Goal: Use online tool/utility

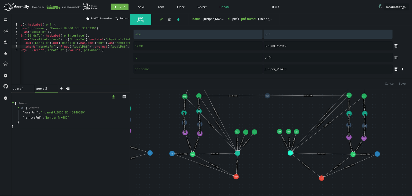
scroll to position [0, 5]
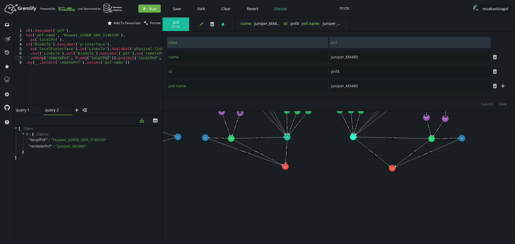
drag, startPoint x: 337, startPoint y: 194, endPoint x: 318, endPoint y: 138, distance: 58.4
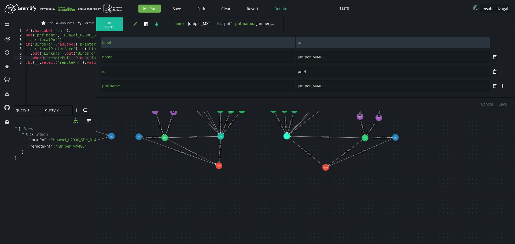
drag, startPoint x: 162, startPoint y: 172, endPoint x: 157, endPoint y: 172, distance: 5.4
click at [96, 166] on div at bounding box center [96, 130] width 0 height 227
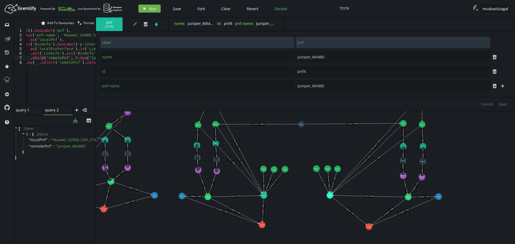
drag, startPoint x: 264, startPoint y: 142, endPoint x: 308, endPoint y: 196, distance: 69.9
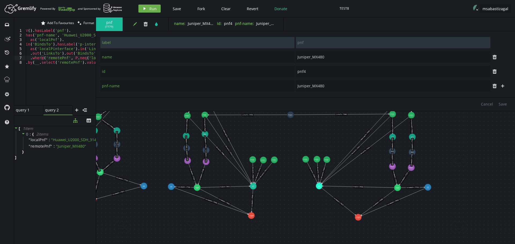
drag, startPoint x: 312, startPoint y: 145, endPoint x: 301, endPoint y: 137, distance: 13.6
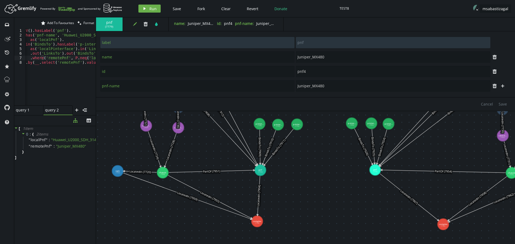
drag, startPoint x: 277, startPoint y: 189, endPoint x: 321, endPoint y: 168, distance: 49.2
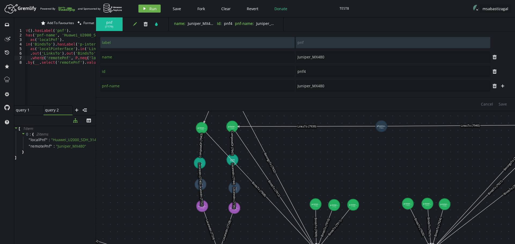
drag, startPoint x: 219, startPoint y: 152, endPoint x: 275, endPoint y: 232, distance: 96.9
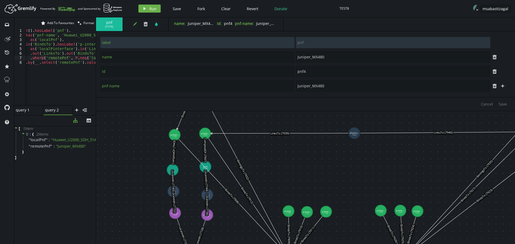
drag, startPoint x: 214, startPoint y: 126, endPoint x: 187, endPoint y: 136, distance: 29.3
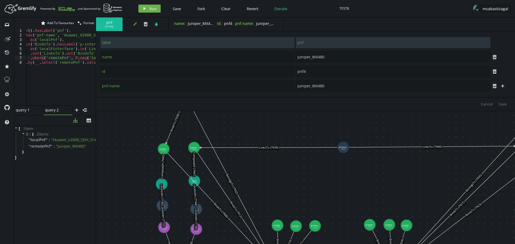
drag, startPoint x: 192, startPoint y: 129, endPoint x: 176, endPoint y: 148, distance: 24.4
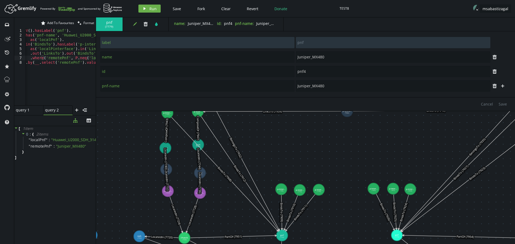
drag, startPoint x: 280, startPoint y: 185, endPoint x: 290, endPoint y: 147, distance: 39.7
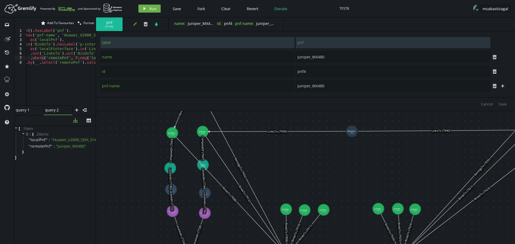
drag, startPoint x: 280, startPoint y: 141, endPoint x: 285, endPoint y: 162, distance: 21.5
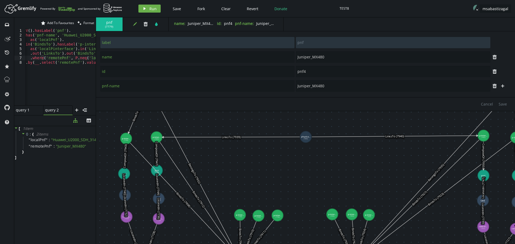
drag, startPoint x: 330, startPoint y: 159, endPoint x: 284, endPoint y: 164, distance: 46.5
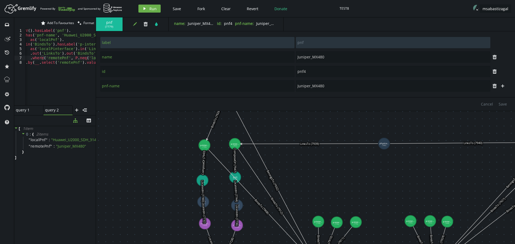
drag, startPoint x: 229, startPoint y: 161, endPoint x: 308, endPoint y: 168, distance: 79.4
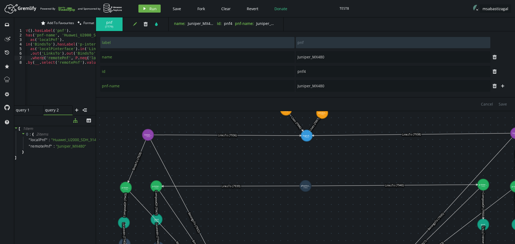
drag, startPoint x: 284, startPoint y: 127, endPoint x: 201, endPoint y: 170, distance: 93.0
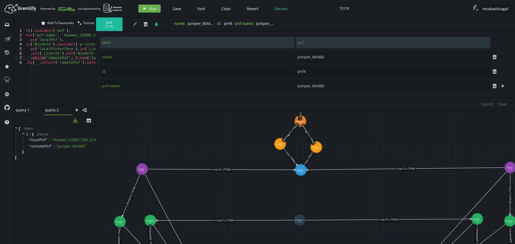
drag, startPoint x: 305, startPoint y: 157, endPoint x: 302, endPoint y: 189, distance: 32.3
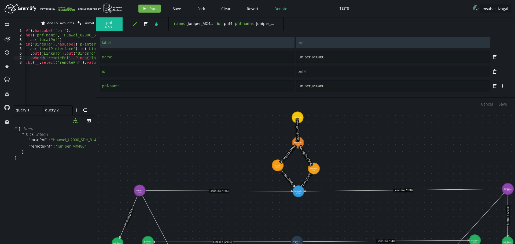
drag, startPoint x: 249, startPoint y: 137, endPoint x: 247, endPoint y: 158, distance: 21.0
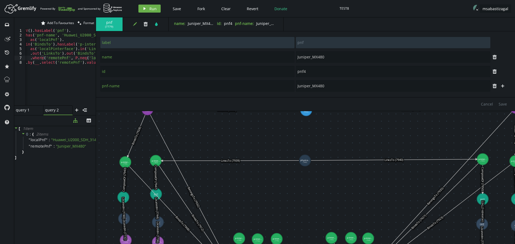
drag, startPoint x: 271, startPoint y: 210, endPoint x: 279, endPoint y: 120, distance: 90.2
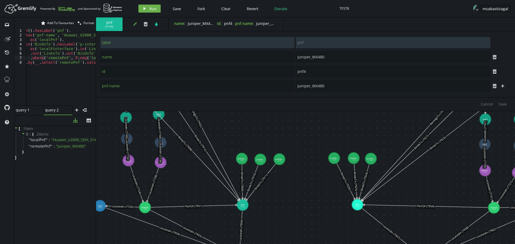
drag, startPoint x: 272, startPoint y: 182, endPoint x: 274, endPoint y: 108, distance: 74.1
click at [274, 108] on div "pnf ( 7779 ) edit trash tint name : Juniper_MX480 id : pnf4 pnf-name : Juniper_…" at bounding box center [305, 130] width 419 height 227
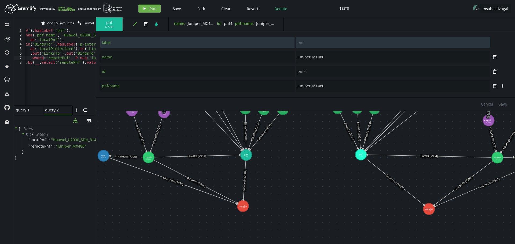
drag, startPoint x: 284, startPoint y: 201, endPoint x: 288, endPoint y: 151, distance: 50.3
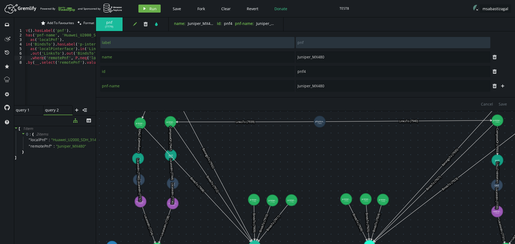
drag, startPoint x: 287, startPoint y: 146, endPoint x: 296, endPoint y: 238, distance: 92.7
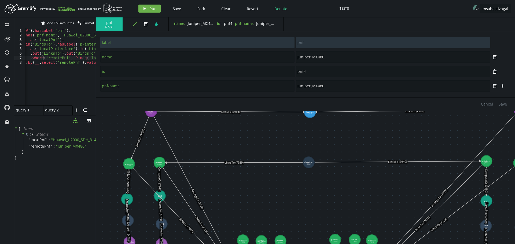
drag, startPoint x: 250, startPoint y: 140, endPoint x: 239, endPoint y: 180, distance: 41.5
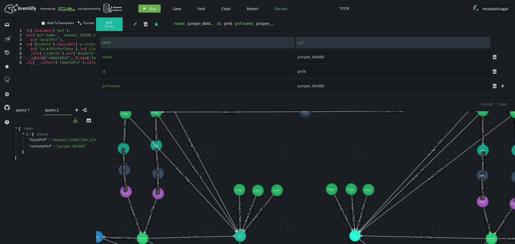
drag, startPoint x: 311, startPoint y: 204, endPoint x: 308, endPoint y: 153, distance: 51.1
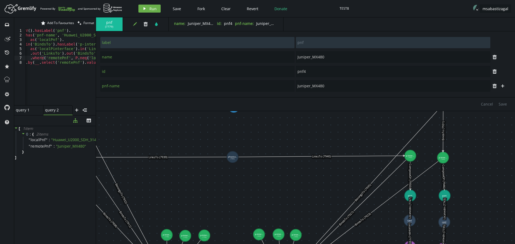
drag, startPoint x: 335, startPoint y: 142, endPoint x: 212, endPoint y: 185, distance: 130.3
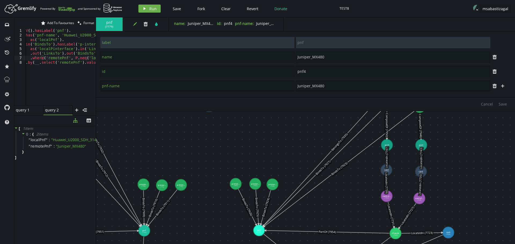
drag, startPoint x: 303, startPoint y: 185, endPoint x: 336, endPoint y: 125, distance: 68.7
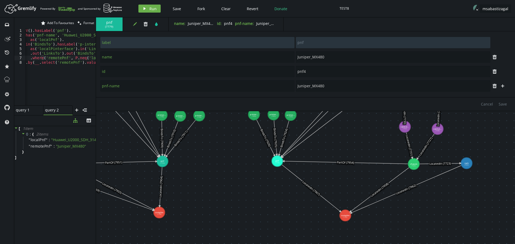
drag, startPoint x: 204, startPoint y: 216, endPoint x: 221, endPoint y: 149, distance: 68.4
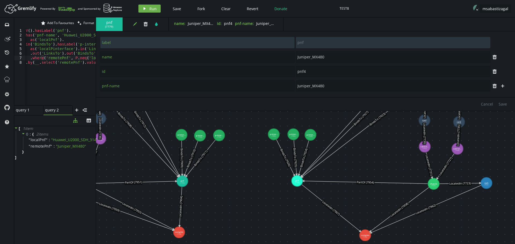
drag, startPoint x: 331, startPoint y: 171, endPoint x: 353, endPoint y: 204, distance: 39.1
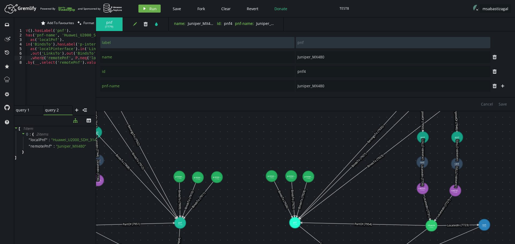
drag, startPoint x: 384, startPoint y: 160, endPoint x: 381, endPoint y: 215, distance: 55.4
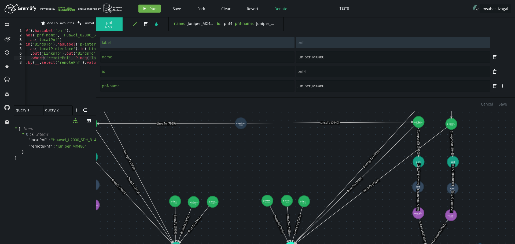
drag, startPoint x: 308, startPoint y: 147, endPoint x: 304, endPoint y: 157, distance: 11.1
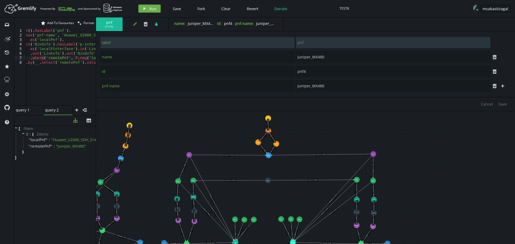
drag, startPoint x: 288, startPoint y: 154, endPoint x: 282, endPoint y: 204, distance: 50.2
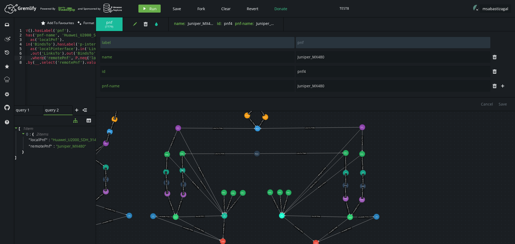
drag, startPoint x: 157, startPoint y: 185, endPoint x: 145, endPoint y: 149, distance: 37.8
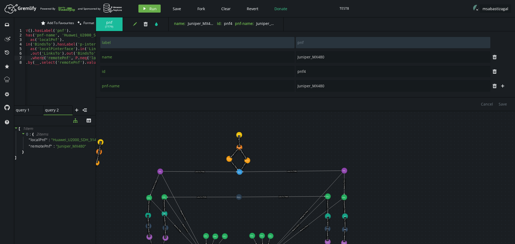
drag, startPoint x: 241, startPoint y: 144, endPoint x: 224, endPoint y: 188, distance: 46.9
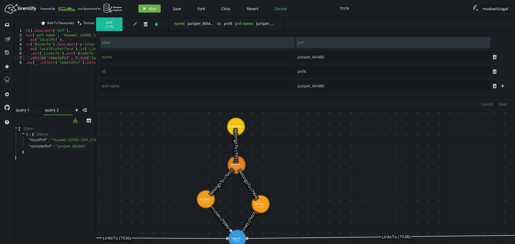
drag, startPoint x: 286, startPoint y: 139, endPoint x: 287, endPoint y: 173, distance: 33.8
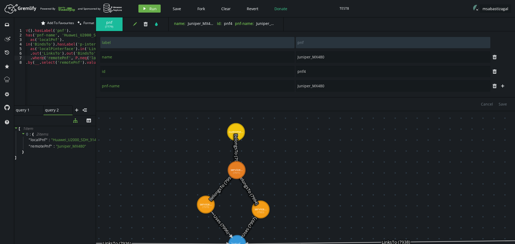
type input "service-subscription"
type input "Suscripción Datos"
type input "sub1"
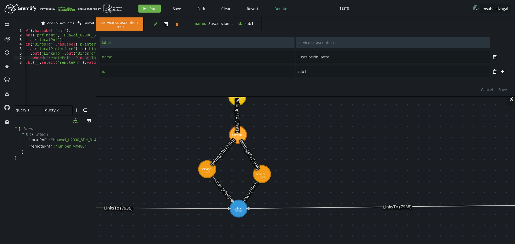
drag, startPoint x: 280, startPoint y: 176, endPoint x: 281, endPoint y: 141, distance: 35.4
type input "service-instance"
type input "Servicio MPLS"
type input "svc1"
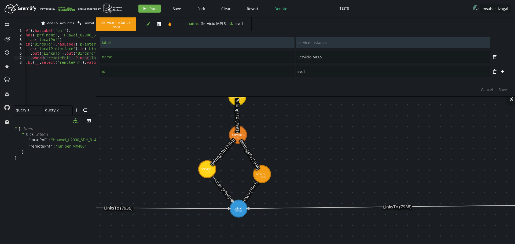
type input "Servicio IPTV"
type input "svc2"
type input "Servicio MPLS"
type input "svc1"
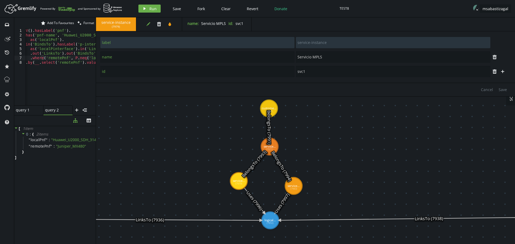
drag, startPoint x: 284, startPoint y: 136, endPoint x: 316, endPoint y: 148, distance: 33.8
drag, startPoint x: 264, startPoint y: 108, endPoint x: 270, endPoint y: 110, distance: 5.8
type input "customer"
type input "Empresa X"
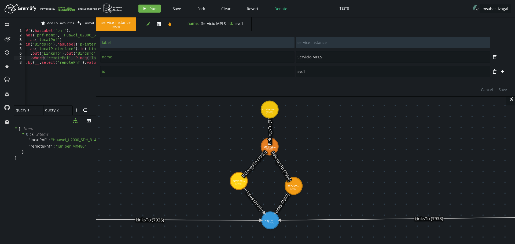
type input "cust1"
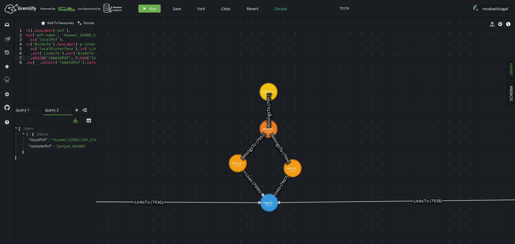
drag, startPoint x: 233, startPoint y: 157, endPoint x: 232, endPoint y: 139, distance: 17.7
drag, startPoint x: 238, startPoint y: 163, endPoint x: 236, endPoint y: 167, distance: 4.9
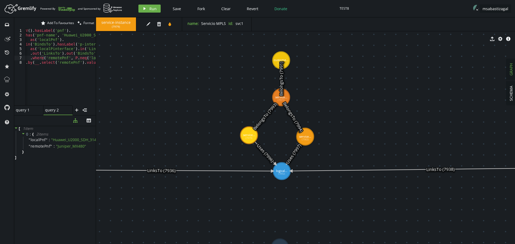
drag, startPoint x: 204, startPoint y: 176, endPoint x: 217, endPoint y: 144, distance: 34.1
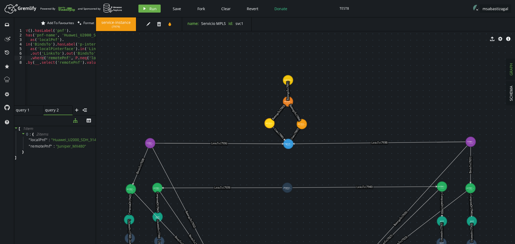
drag, startPoint x: 283, startPoint y: 187, endPoint x: 289, endPoint y: 154, distance: 33.4
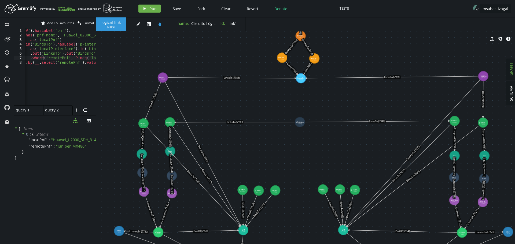
drag, startPoint x: 255, startPoint y: 164, endPoint x: 267, endPoint y: 99, distance: 66.4
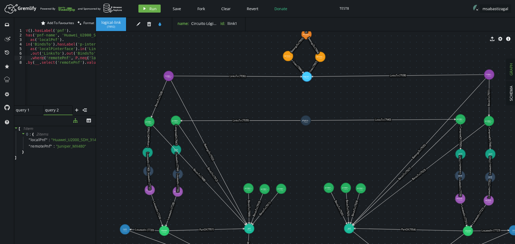
drag, startPoint x: 263, startPoint y: 164, endPoint x: 269, endPoint y: 163, distance: 5.7
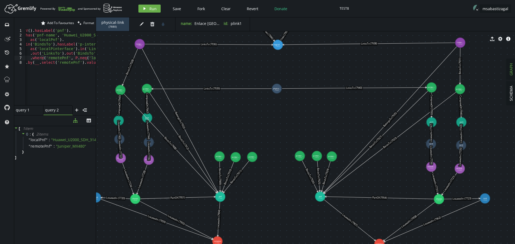
drag, startPoint x: 323, startPoint y: 177, endPoint x: 294, endPoint y: 144, distance: 43.5
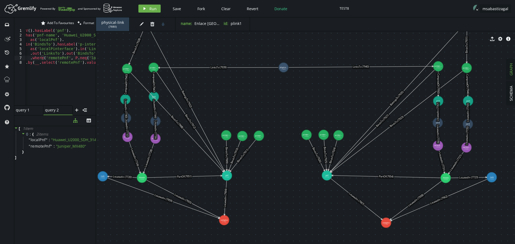
drag, startPoint x: 410, startPoint y: 185, endPoint x: 417, endPoint y: 166, distance: 21.0
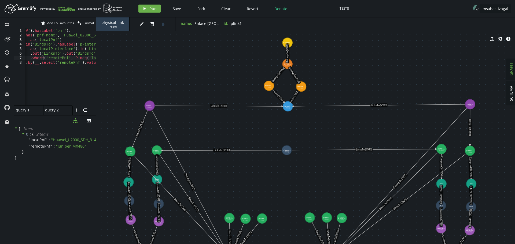
drag, startPoint x: 287, startPoint y: 107, endPoint x: 291, endPoint y: 195, distance: 88.1
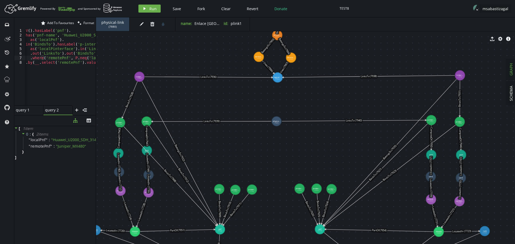
drag, startPoint x: 300, startPoint y: 202, endPoint x: 289, endPoint y: 168, distance: 35.8
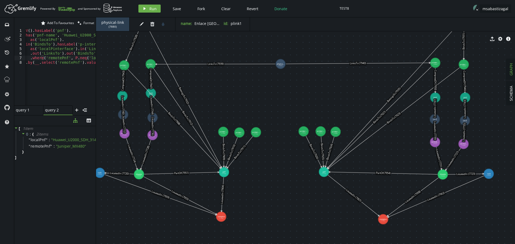
drag, startPoint x: 283, startPoint y: 195, endPoint x: 287, endPoint y: 147, distance: 47.9
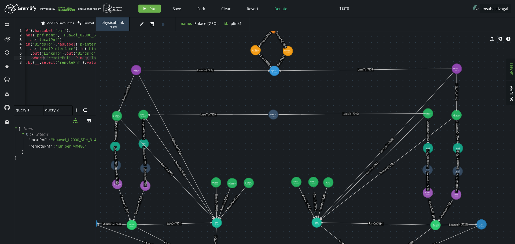
drag, startPoint x: 274, startPoint y: 108, endPoint x: 267, endPoint y: 159, distance: 51.2
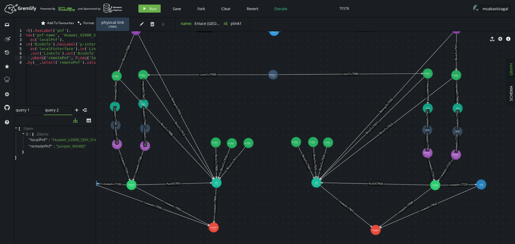
drag, startPoint x: 276, startPoint y: 184, endPoint x: 276, endPoint y: 144, distance: 40.2
